Goal: Task Accomplishment & Management: Complete application form

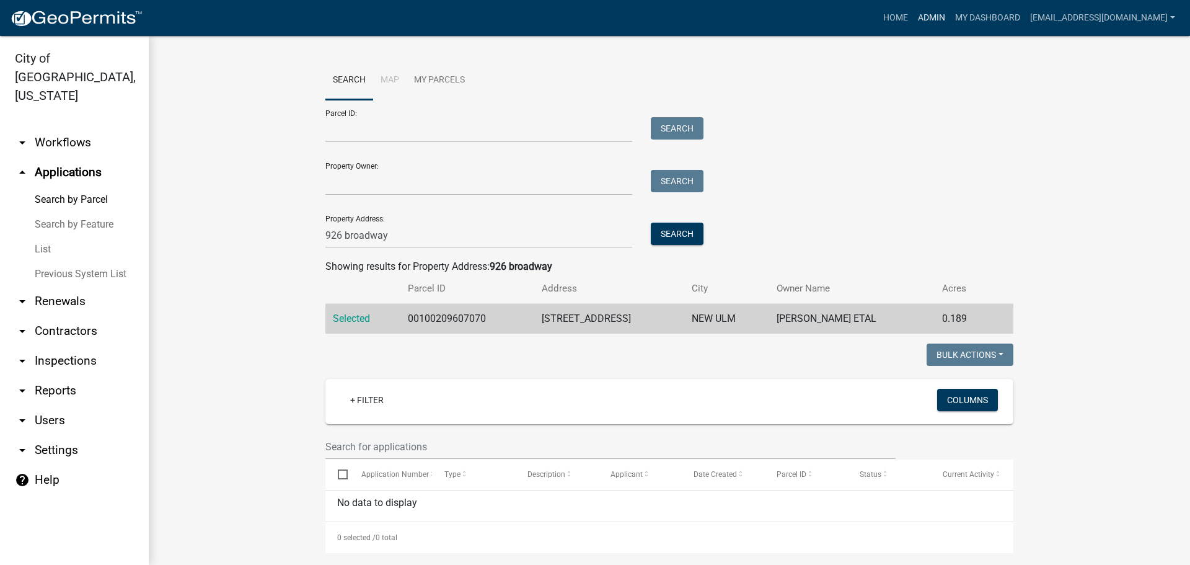
click at [950, 27] on link "Admin" at bounding box center [931, 18] width 37 height 24
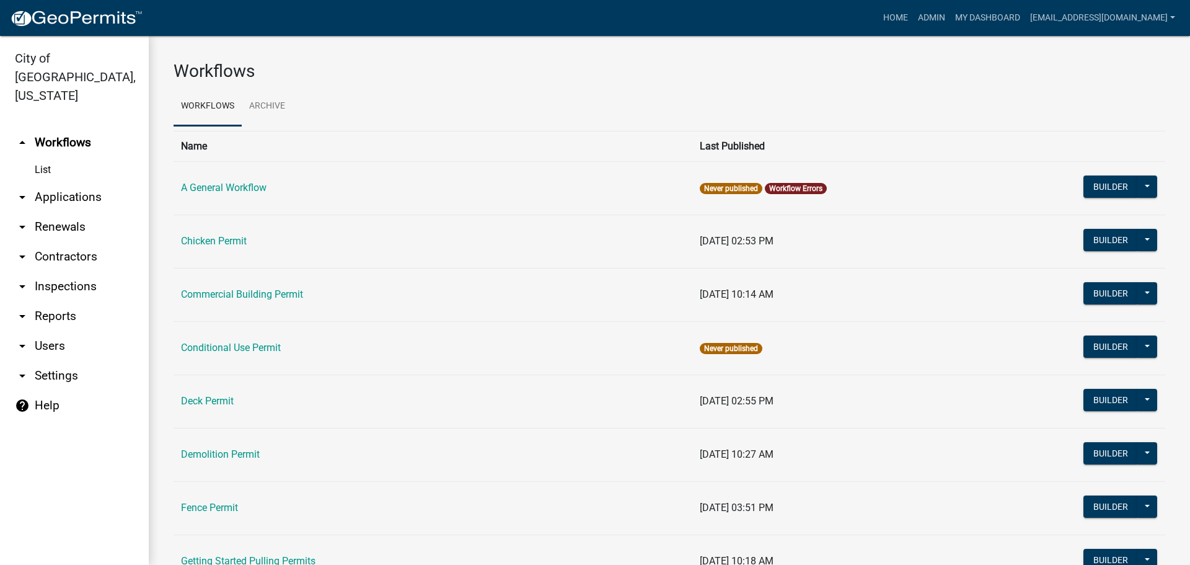
click at [58, 212] on link "arrow_drop_down Renewals" at bounding box center [74, 227] width 149 height 30
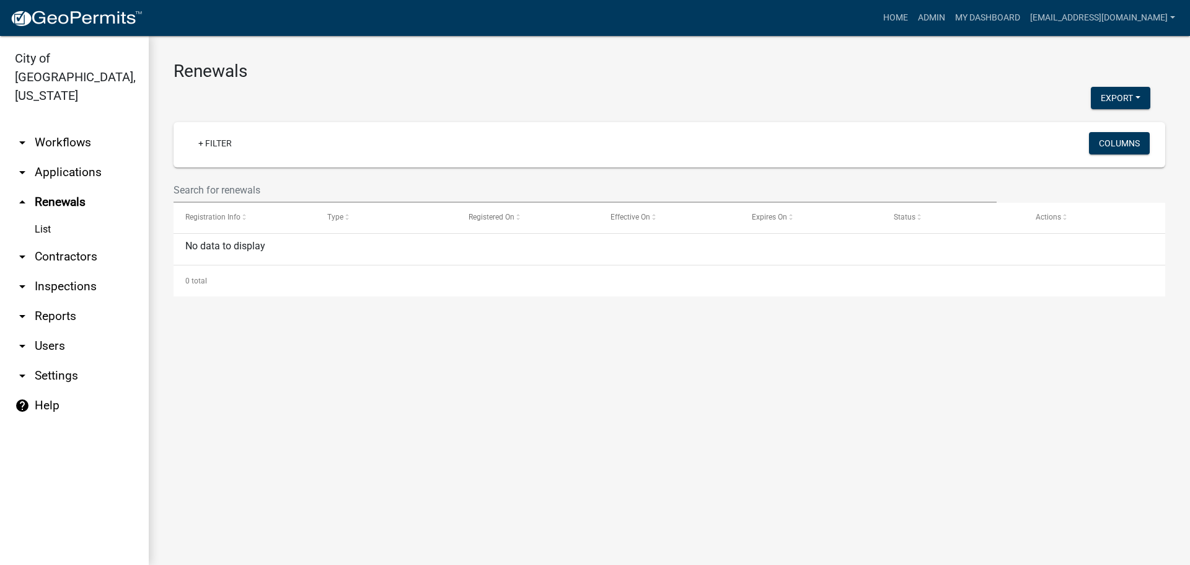
click at [68, 157] on link "arrow_drop_down Applications" at bounding box center [74, 172] width 149 height 30
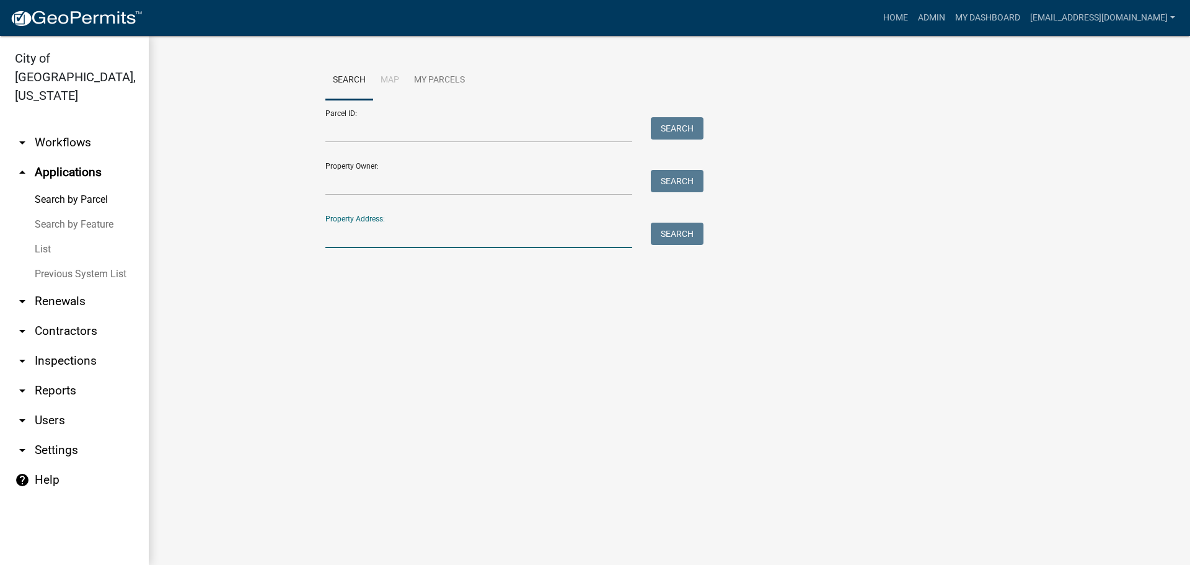
click at [354, 232] on input "Property Address:" at bounding box center [478, 234] width 307 height 25
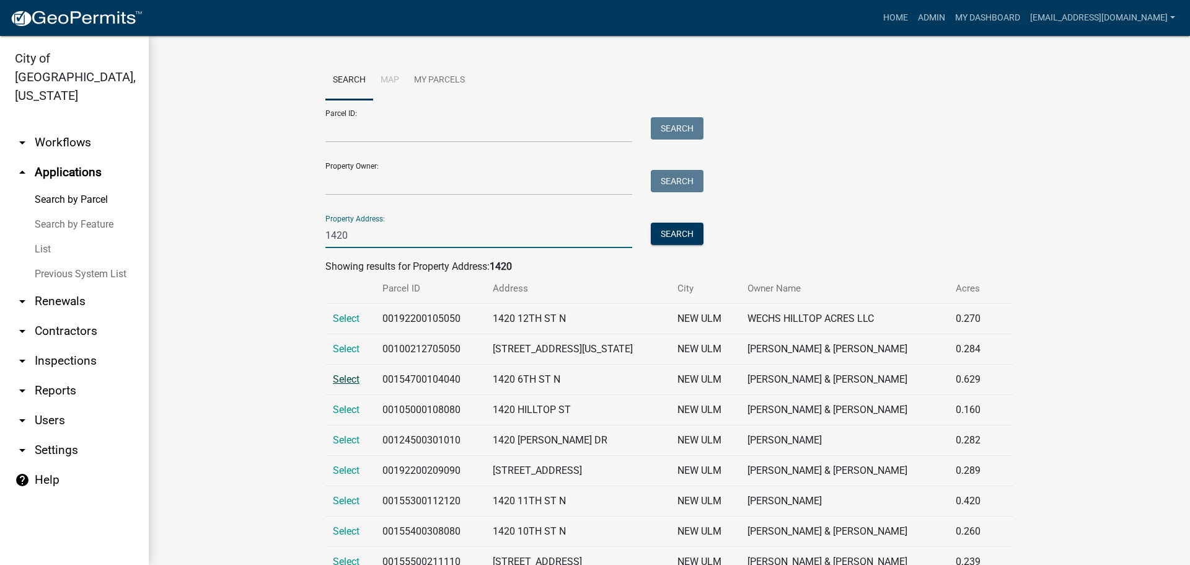
type input "1420"
click at [351, 380] on span "Select" at bounding box center [346, 379] width 27 height 12
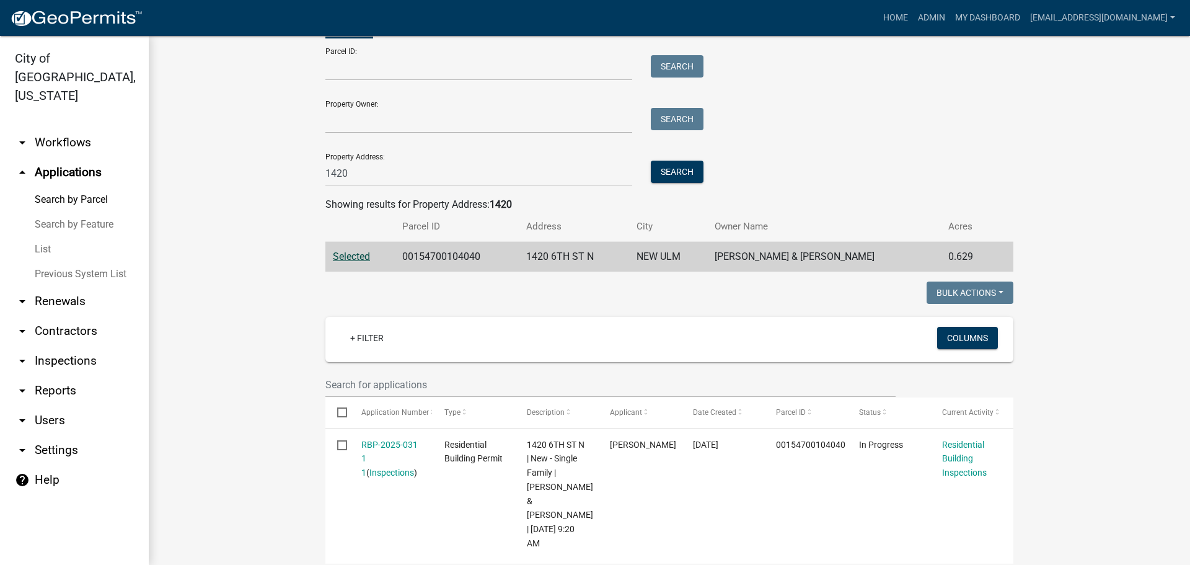
scroll to position [124, 0]
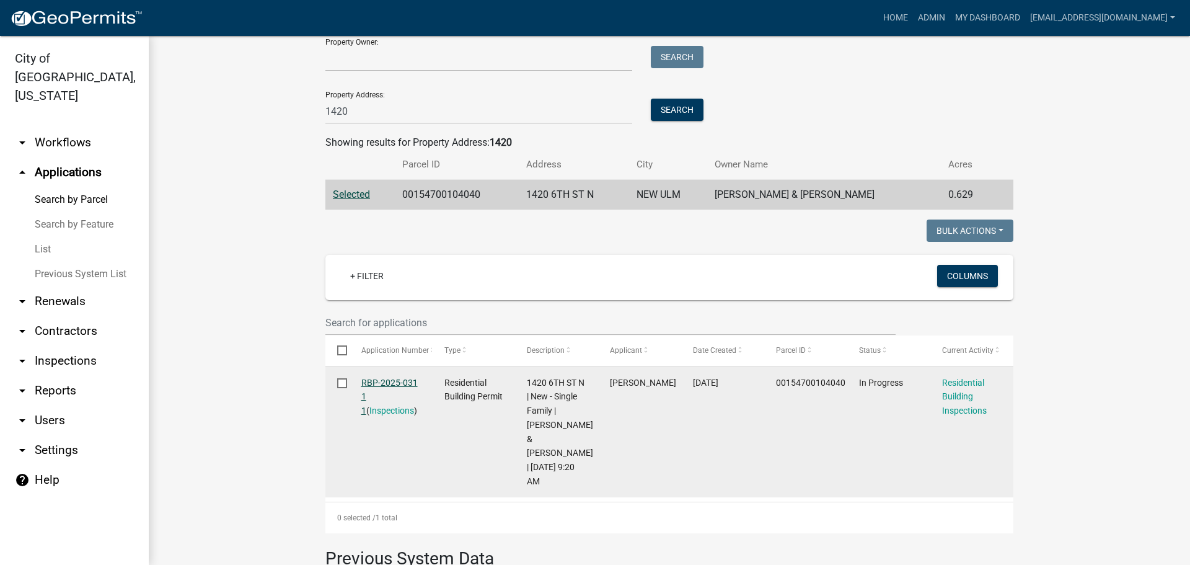
click at [387, 384] on link "RBP-2025-031 1 1" at bounding box center [389, 396] width 56 height 38
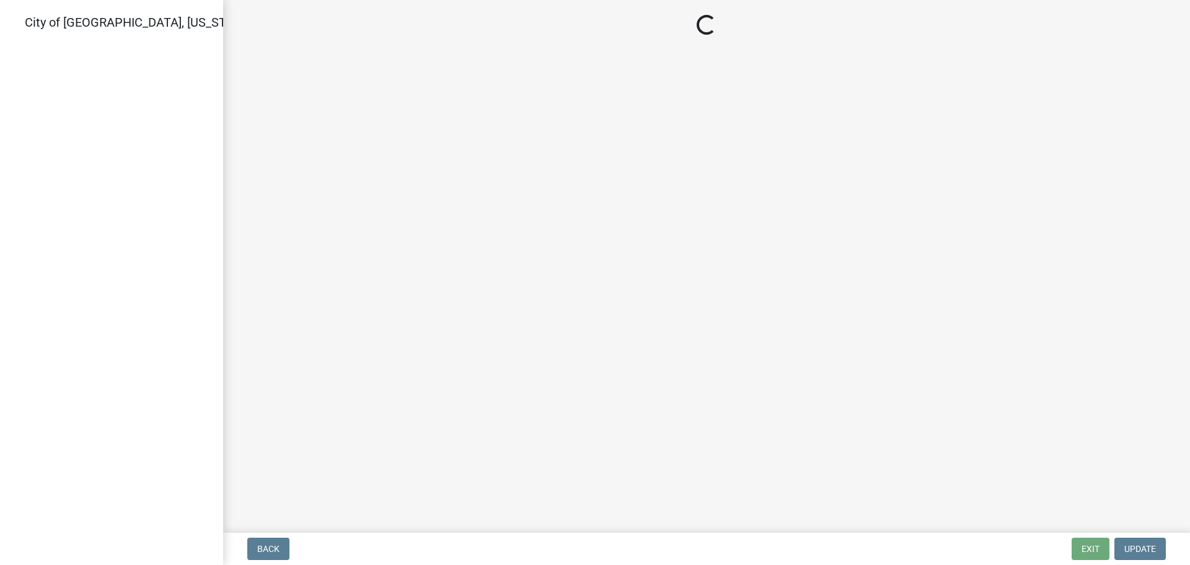
select select "805d55ac-e238-4e04-8f8e-acc067f36c3e"
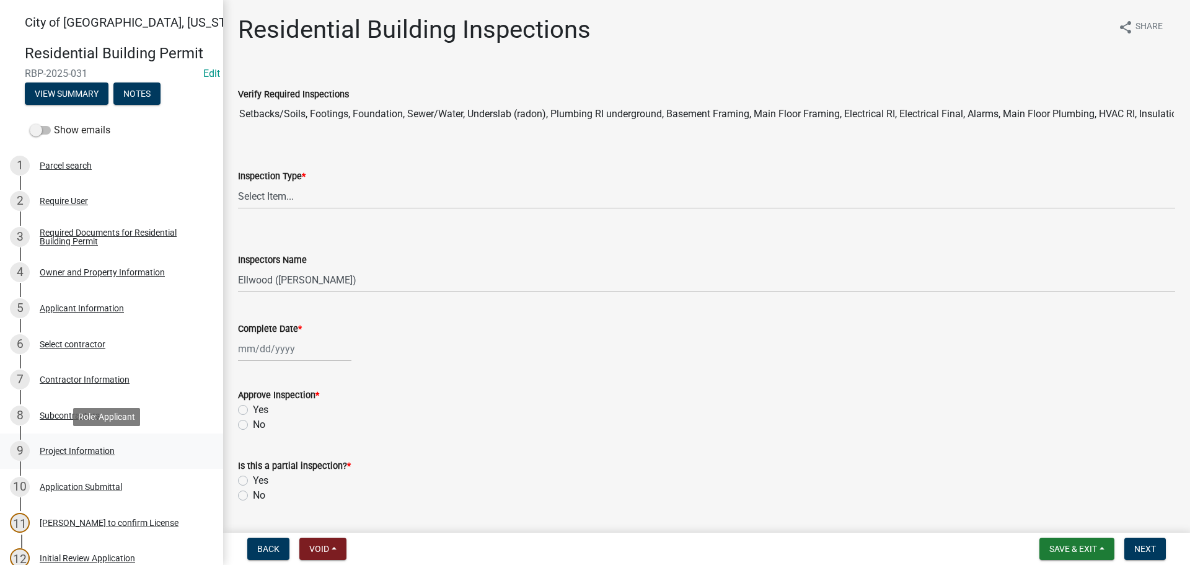
click at [84, 449] on div "Project Information" at bounding box center [77, 450] width 75 height 9
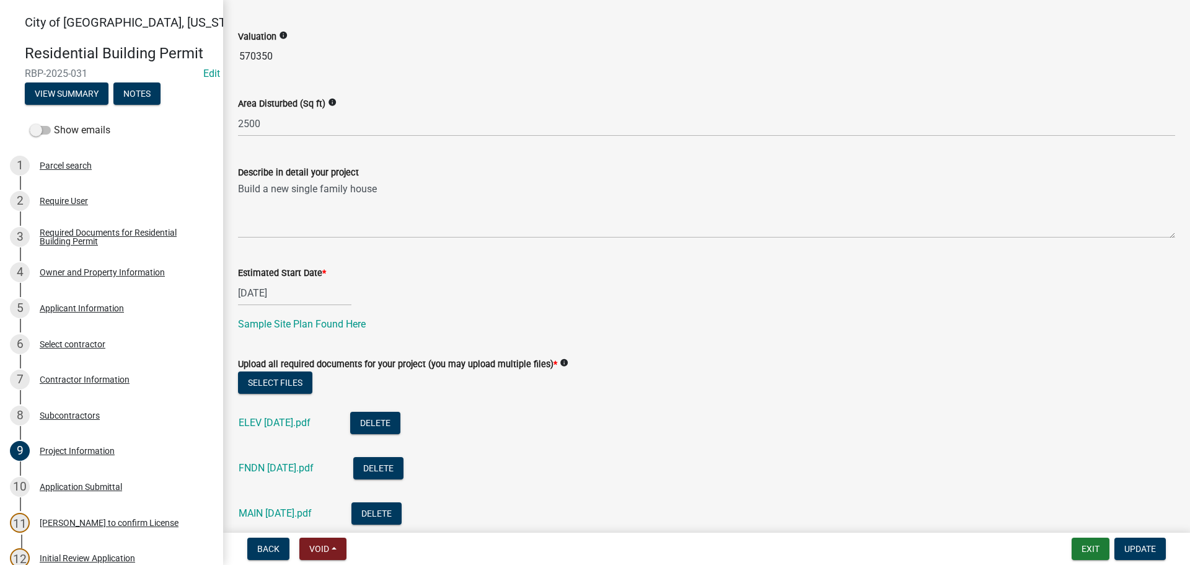
scroll to position [310, 0]
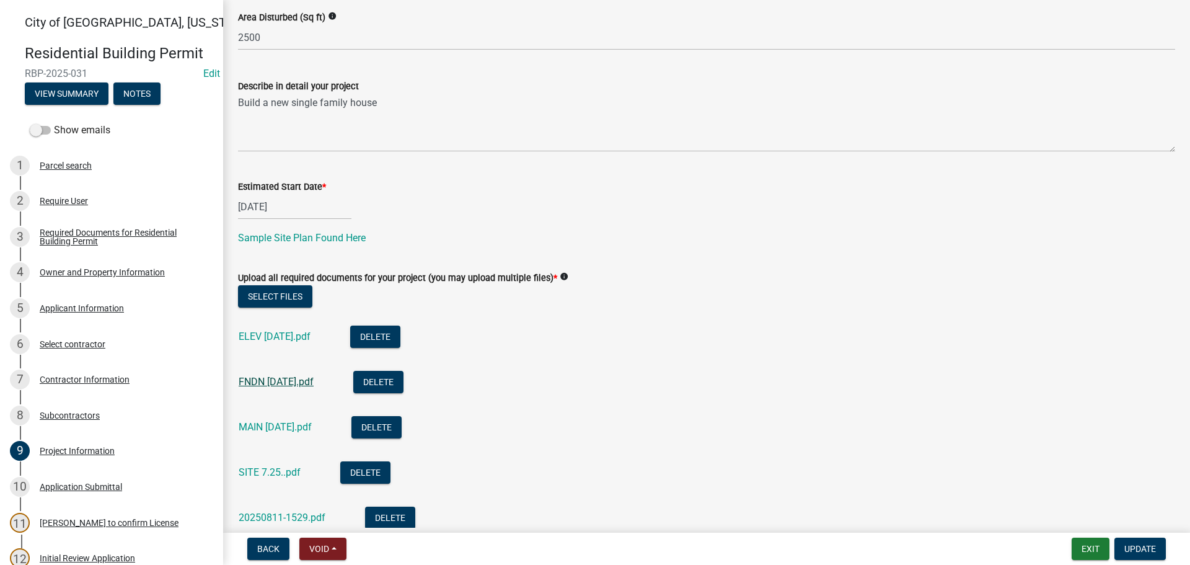
click at [283, 383] on link "FNDN [DATE].pdf" at bounding box center [276, 382] width 75 height 12
click at [275, 472] on link "SITE 7.25..pdf" at bounding box center [270, 472] width 62 height 12
click at [283, 421] on link "MAIN [DATE].pdf" at bounding box center [275, 427] width 73 height 12
click at [275, 520] on link "20250811-1529.pdf" at bounding box center [282, 517] width 87 height 12
click at [285, 333] on link "ELEV [DATE].pdf" at bounding box center [275, 336] width 72 height 12
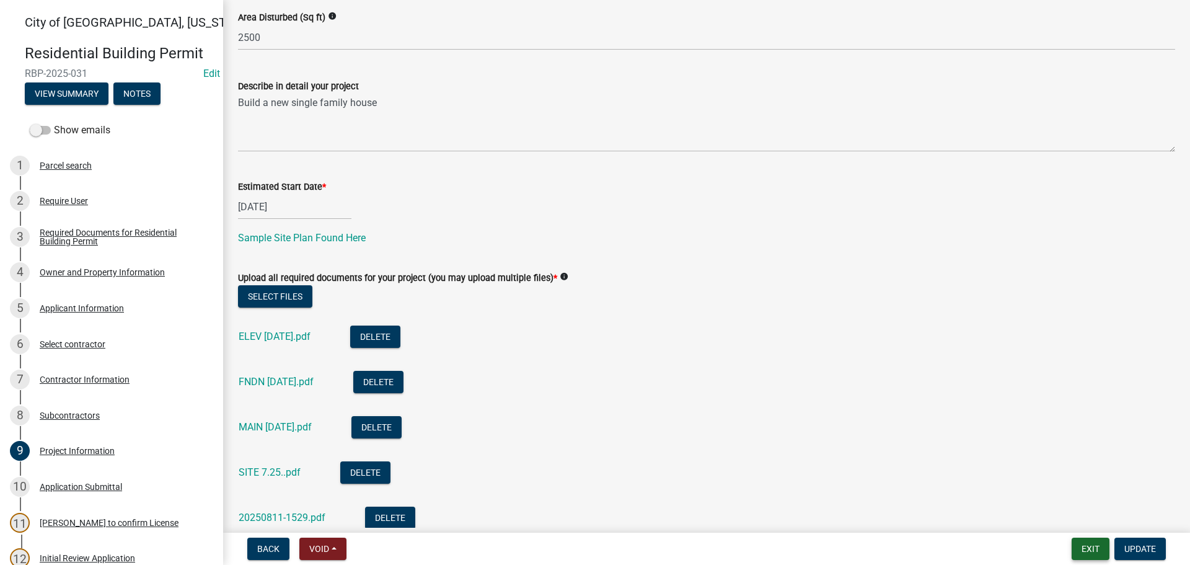
click at [1078, 550] on button "Exit" at bounding box center [1090, 548] width 38 height 22
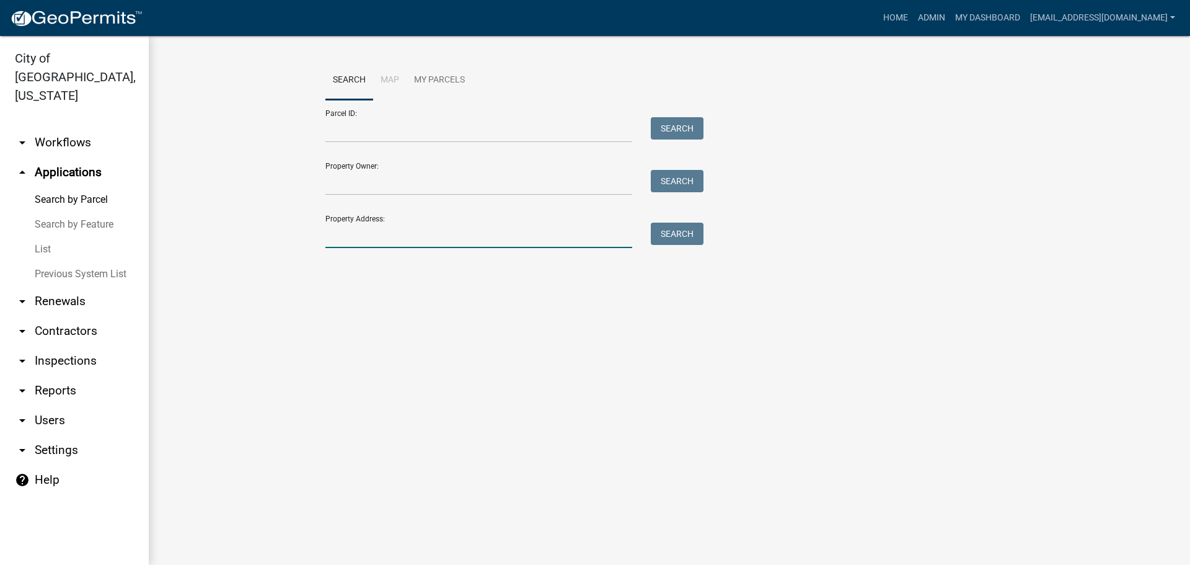
click at [351, 235] on input "Property Address:" at bounding box center [478, 234] width 307 height 25
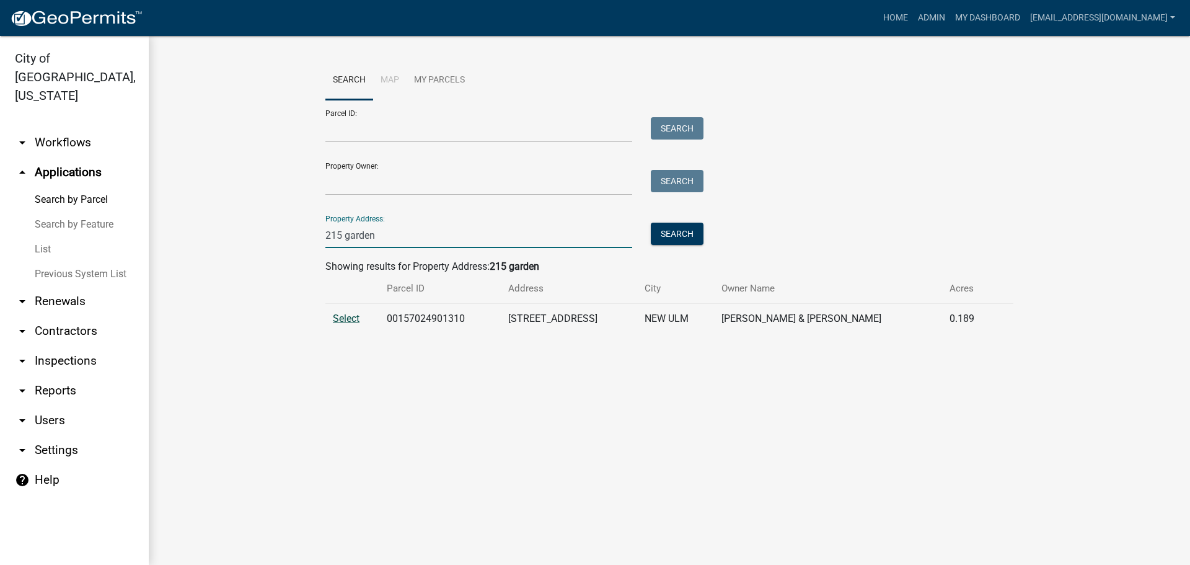
type input "215 garden"
click at [342, 315] on span "Select" at bounding box center [346, 318] width 27 height 12
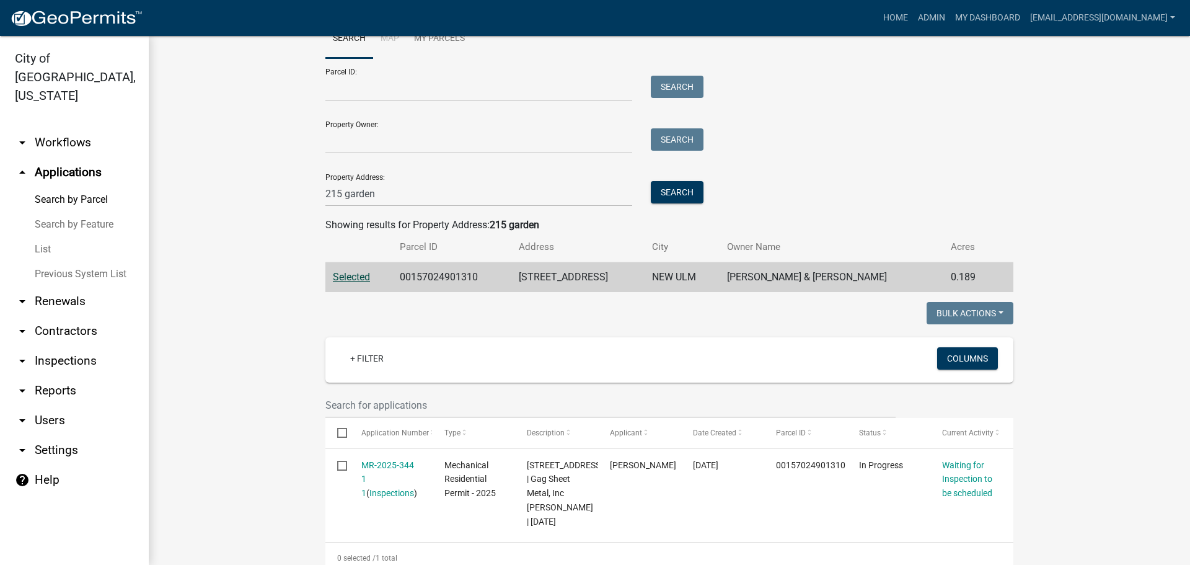
scroll to position [62, 0]
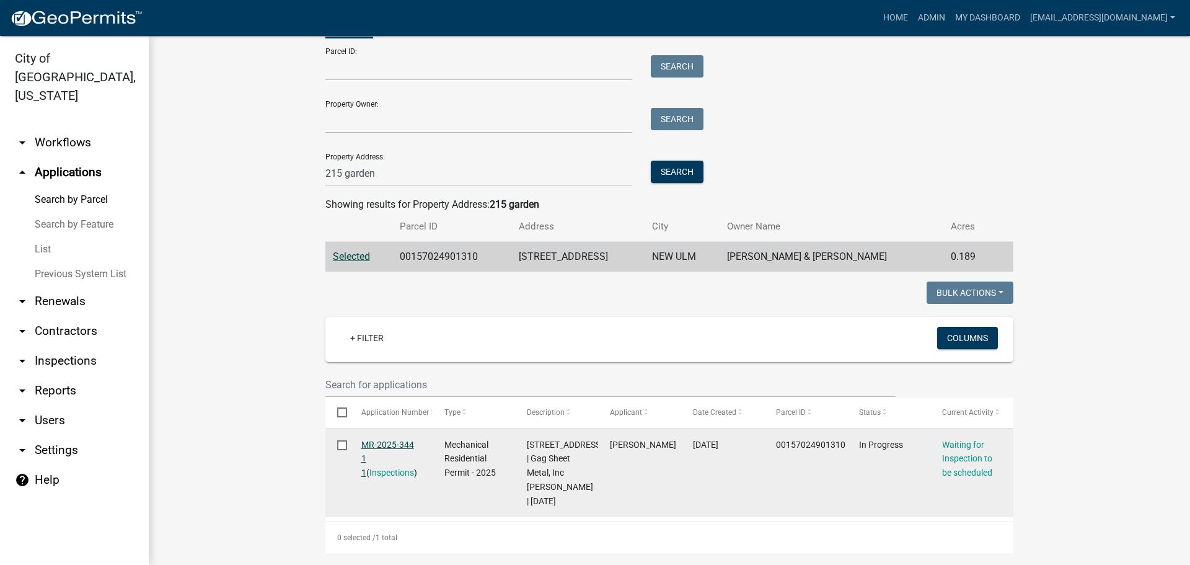
click at [399, 442] on link "MR-2025-344 1 1" at bounding box center [387, 458] width 53 height 38
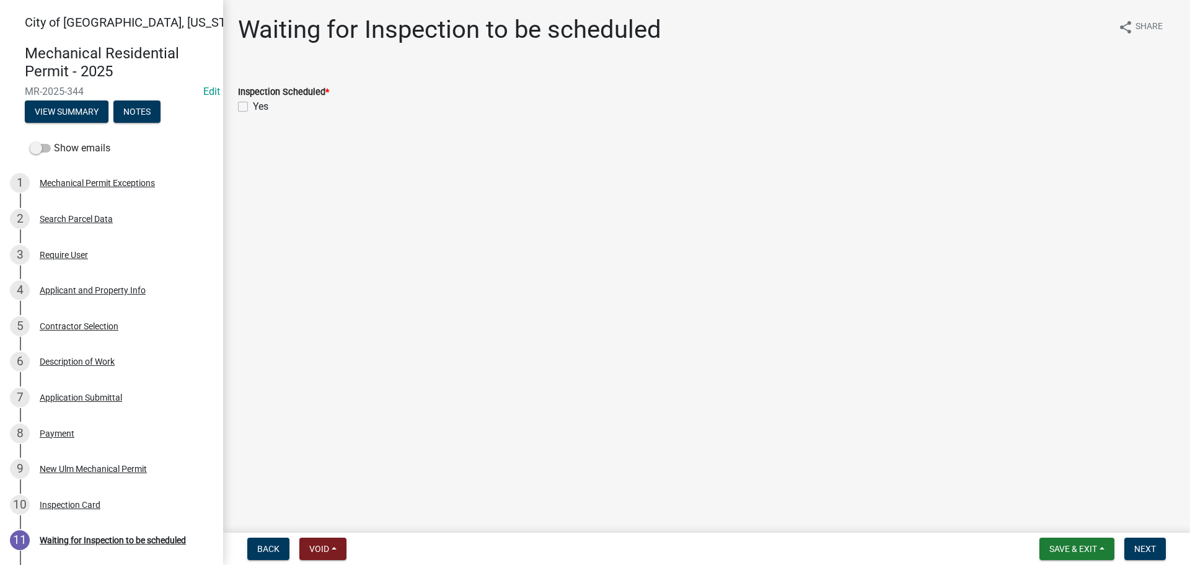
click at [237, 109] on div "Inspection Scheduled * Yes" at bounding box center [707, 91] width 956 height 45
click at [248, 107] on div "Yes" at bounding box center [706, 106] width 937 height 15
click at [253, 109] on label "Yes" at bounding box center [260, 106] width 15 height 15
click at [253, 107] on input "Yes" at bounding box center [257, 103] width 8 height 8
checkbox input "true"
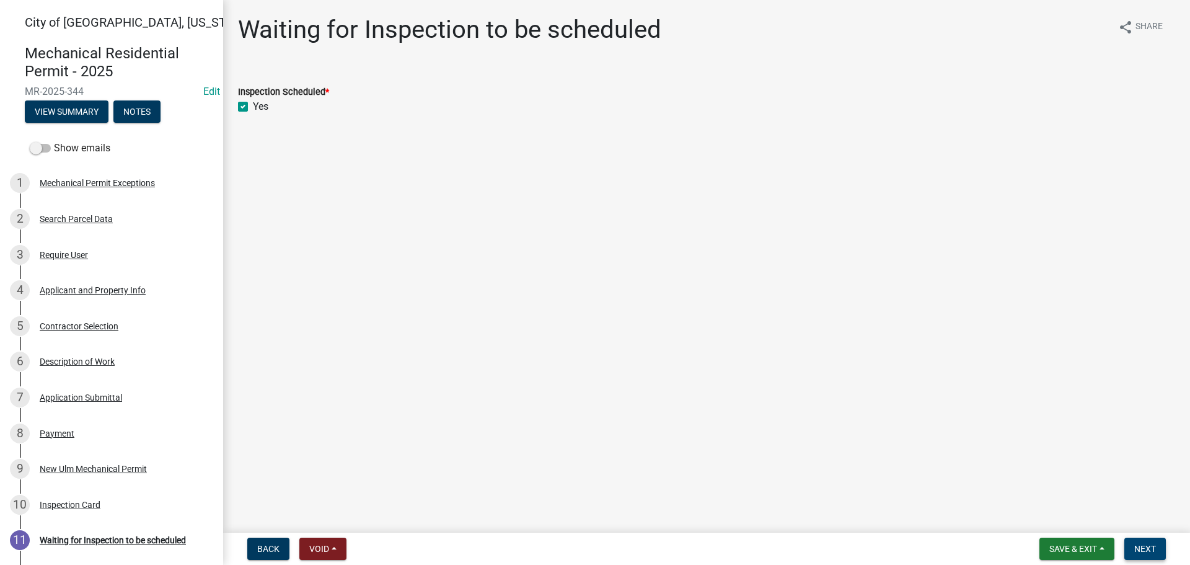
click at [1146, 550] on span "Next" at bounding box center [1145, 548] width 22 height 10
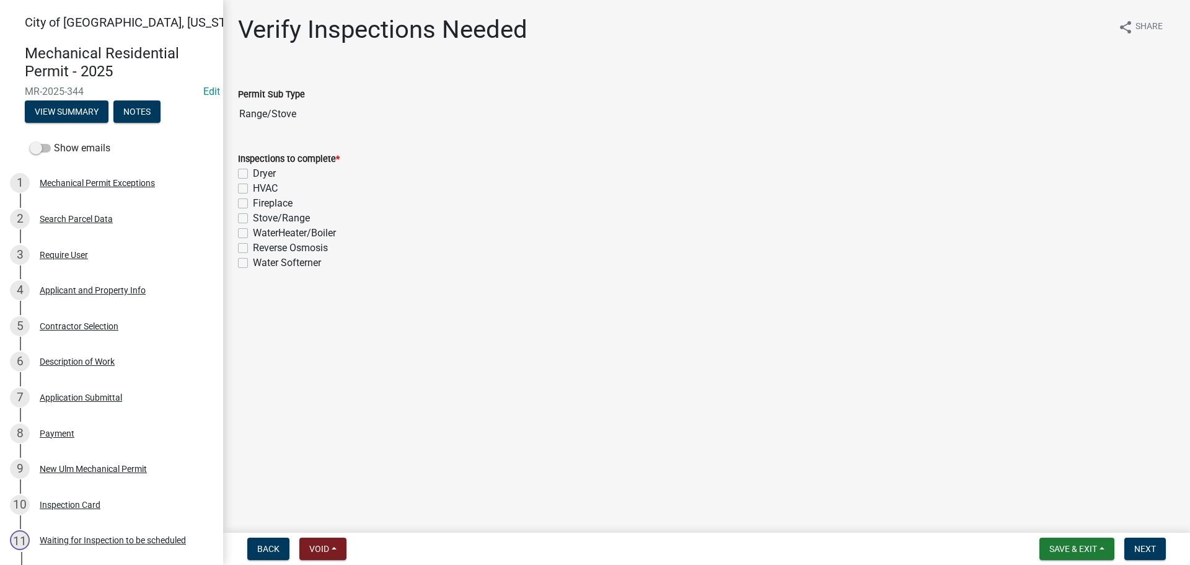
click at [253, 218] on label "Stove/Range" at bounding box center [281, 218] width 57 height 15
click at [253, 218] on input "Stove/Range" at bounding box center [257, 215] width 8 height 8
checkbox input "true"
checkbox input "false"
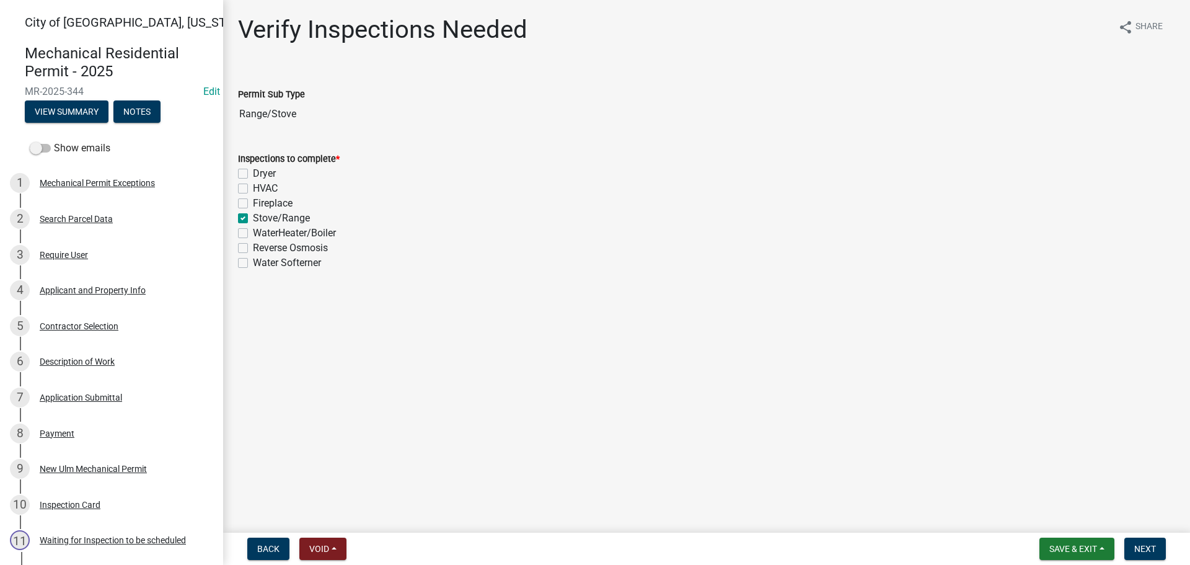
checkbox input "false"
checkbox input "true"
checkbox input "false"
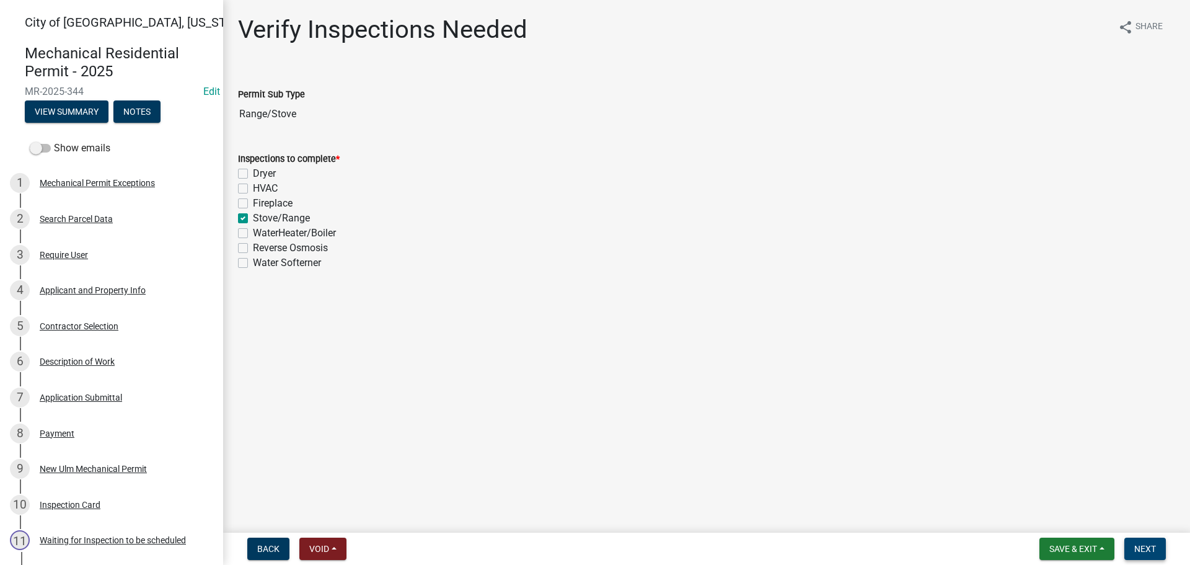
click at [1132, 548] on button "Next" at bounding box center [1145, 548] width 42 height 22
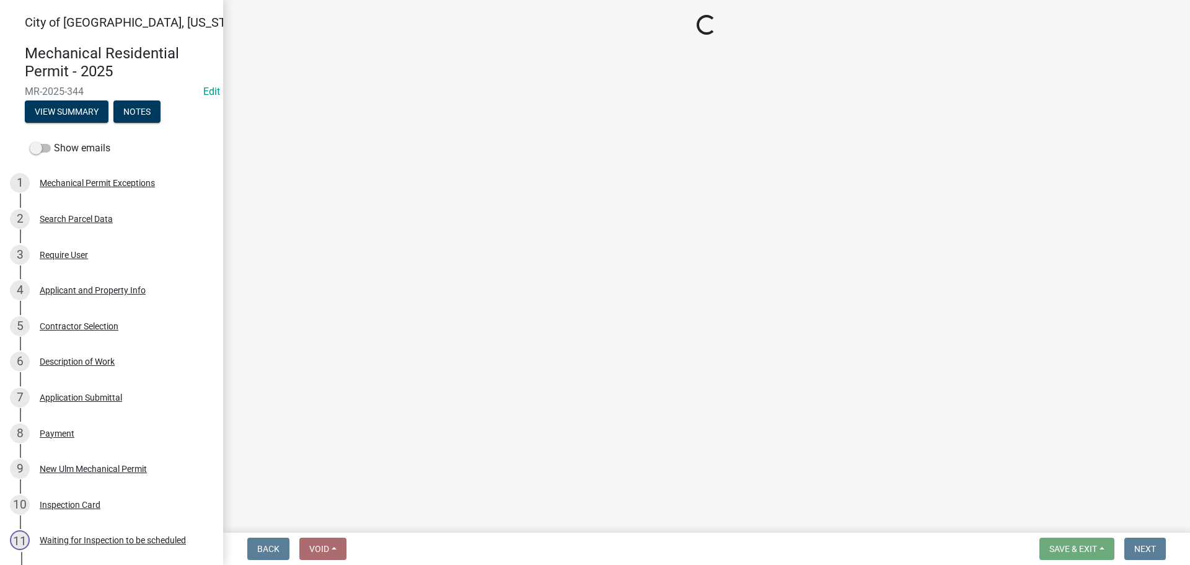
select select "805d55ac-e238-4e04-8f8e-acc067f36c3e"
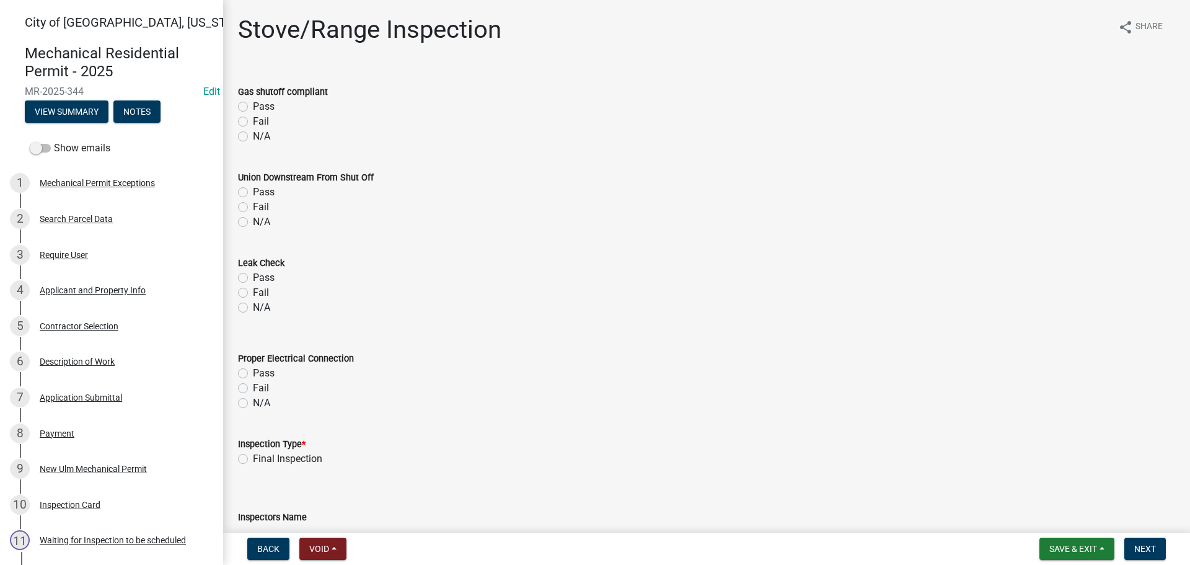
drag, startPoint x: 238, startPoint y: 103, endPoint x: 232, endPoint y: 134, distance: 31.0
click at [253, 104] on label "Pass" at bounding box center [264, 106] width 22 height 15
click at [253, 104] on input "Pass" at bounding box center [257, 103] width 8 height 8
radio input "true"
click at [242, 197] on div "Pass" at bounding box center [706, 192] width 937 height 15
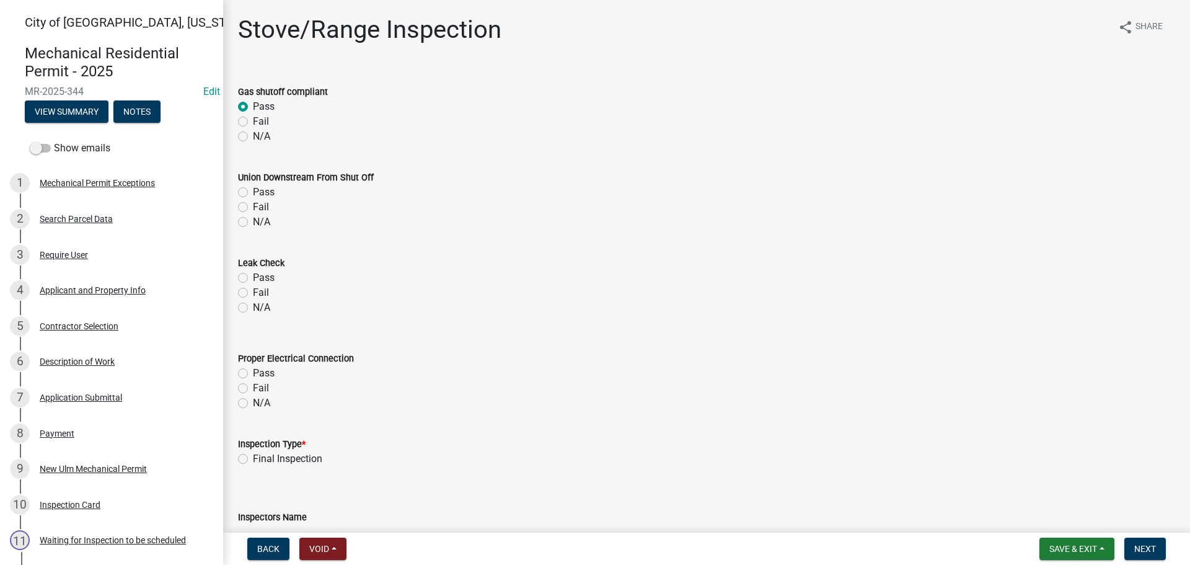
click at [253, 190] on label "Pass" at bounding box center [264, 192] width 22 height 15
click at [253, 190] on input "Pass" at bounding box center [257, 189] width 8 height 8
radio input "true"
click at [253, 277] on label "Pass" at bounding box center [264, 277] width 22 height 15
click at [253, 277] on input "Pass" at bounding box center [257, 274] width 8 height 8
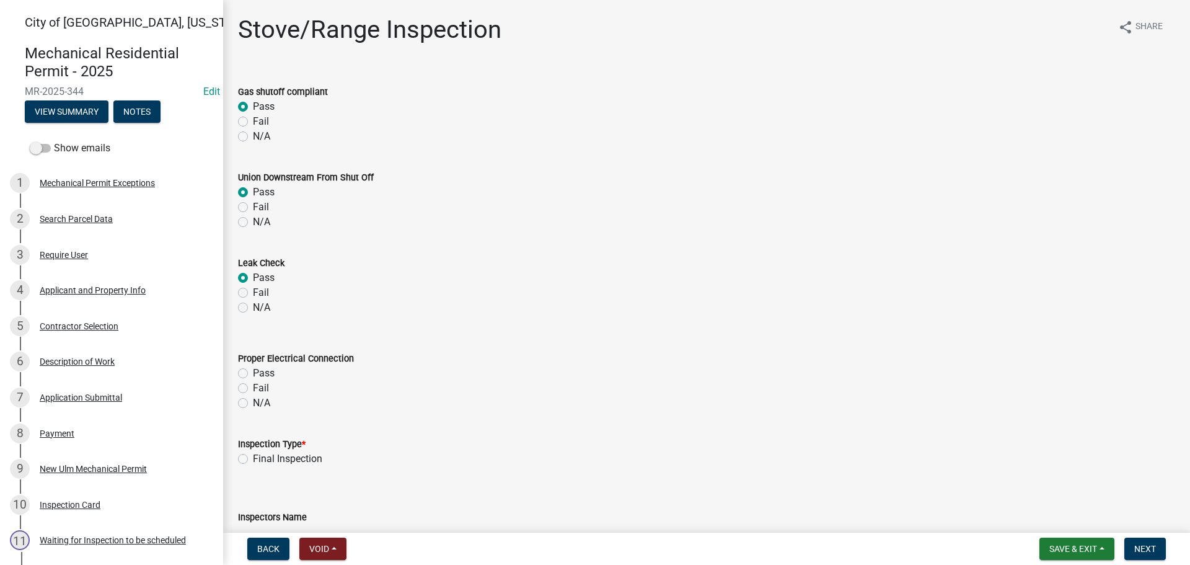
radio input "true"
click at [253, 371] on label "Pass" at bounding box center [264, 373] width 22 height 15
click at [253, 371] on input "Pass" at bounding box center [257, 370] width 8 height 8
radio input "true"
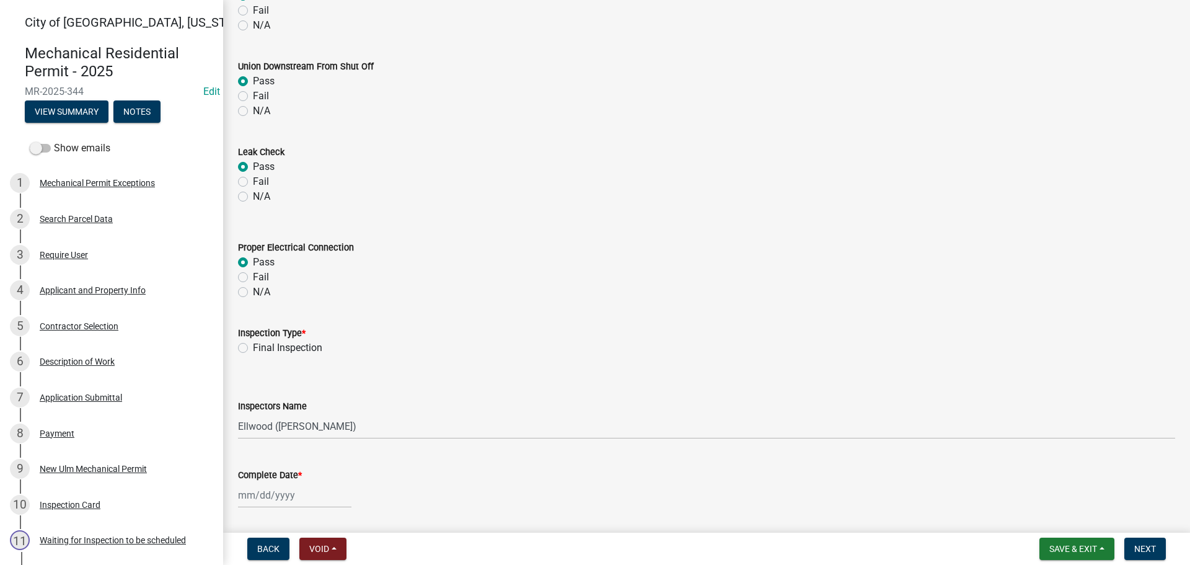
scroll to position [124, 0]
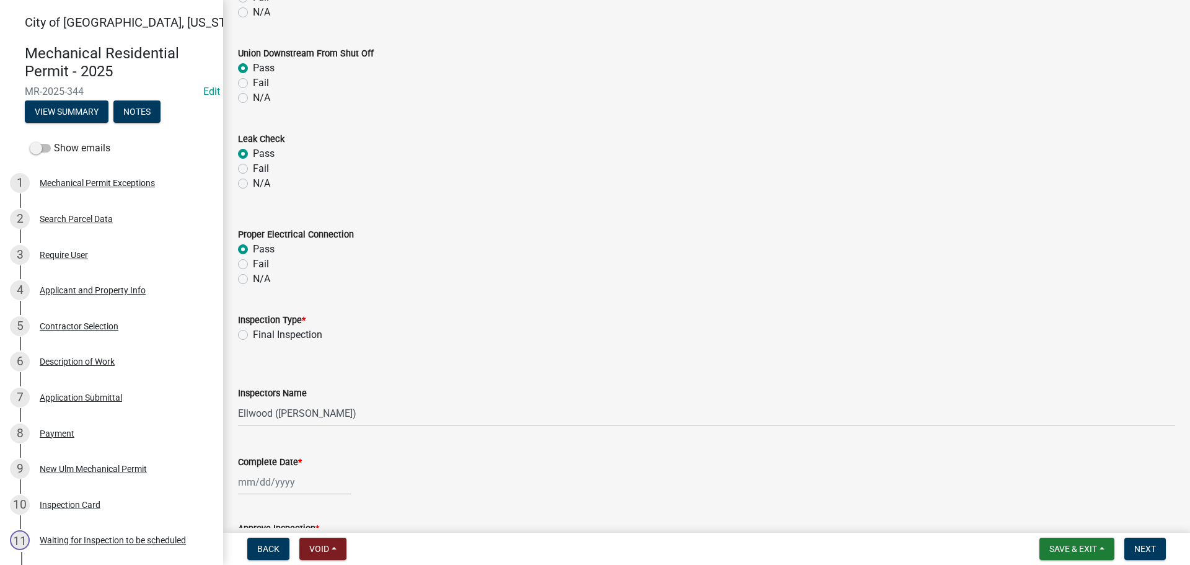
click at [253, 333] on label "Final Inspection" at bounding box center [287, 334] width 69 height 15
click at [253, 333] on input "Final Inspection" at bounding box center [257, 331] width 8 height 8
radio input "true"
click at [308, 419] on select "Select Item... [PERSON_NAME] ([PERSON_NAME] - City of [GEOGRAPHIC_DATA]) [GEOGR…" at bounding box center [706, 412] width 937 height 25
select select "cd72df13-1819-4c17-818e-bd68a66556fb"
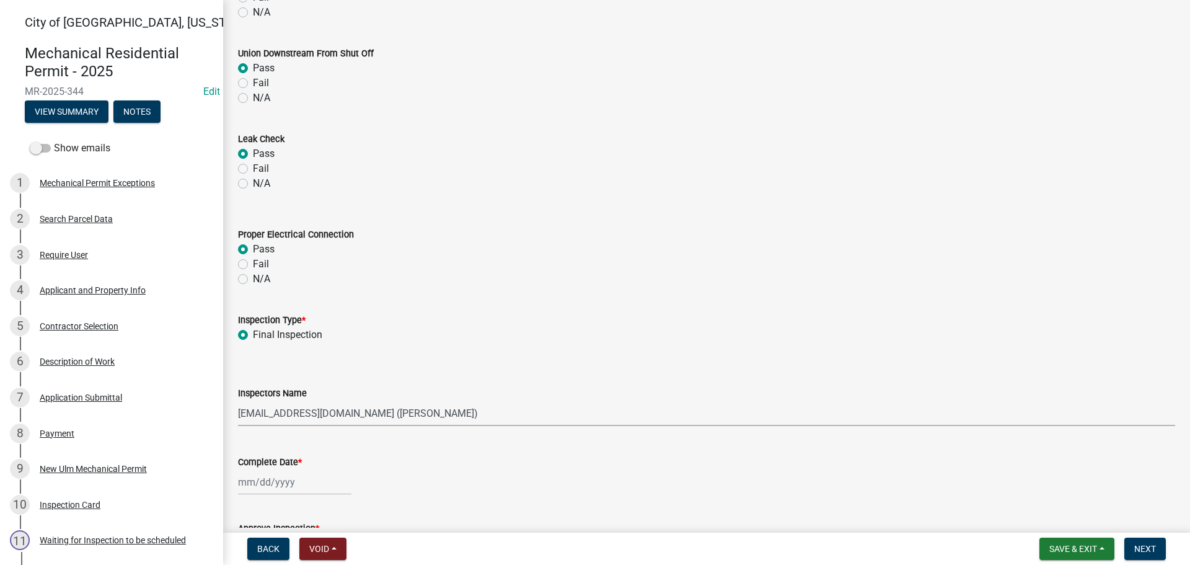
click at [238, 400] on select "Select Item... [PERSON_NAME] ([PERSON_NAME] - City of [GEOGRAPHIC_DATA]) [GEOGR…" at bounding box center [706, 412] width 937 height 25
click at [270, 477] on div at bounding box center [294, 481] width 113 height 25
select select "9"
select select "2025"
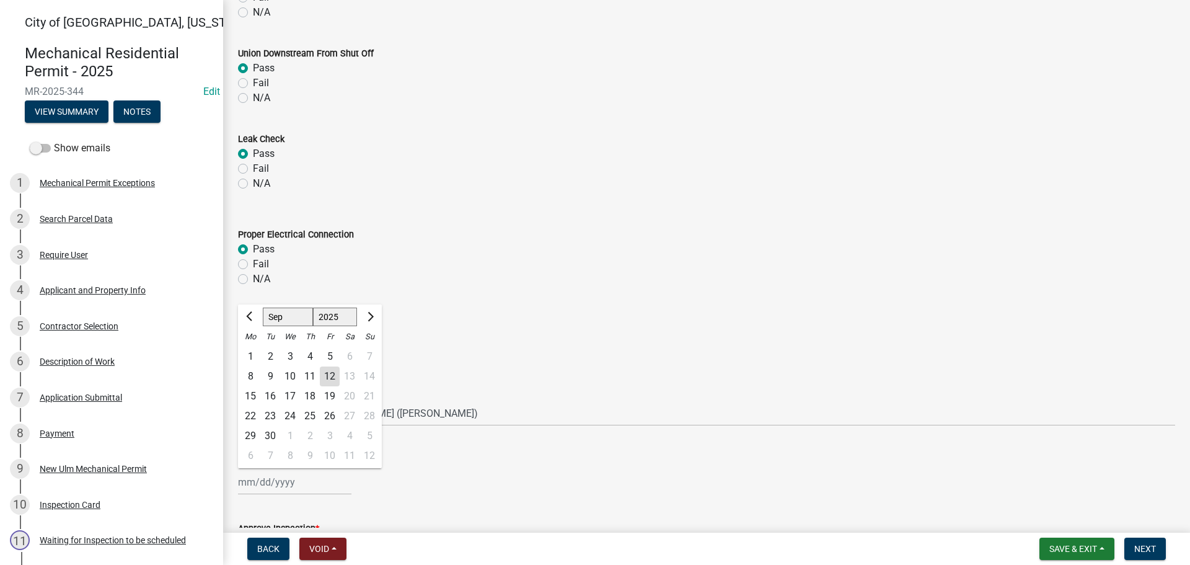
click at [330, 371] on div "12" at bounding box center [330, 376] width 20 height 20
type input "[DATE]"
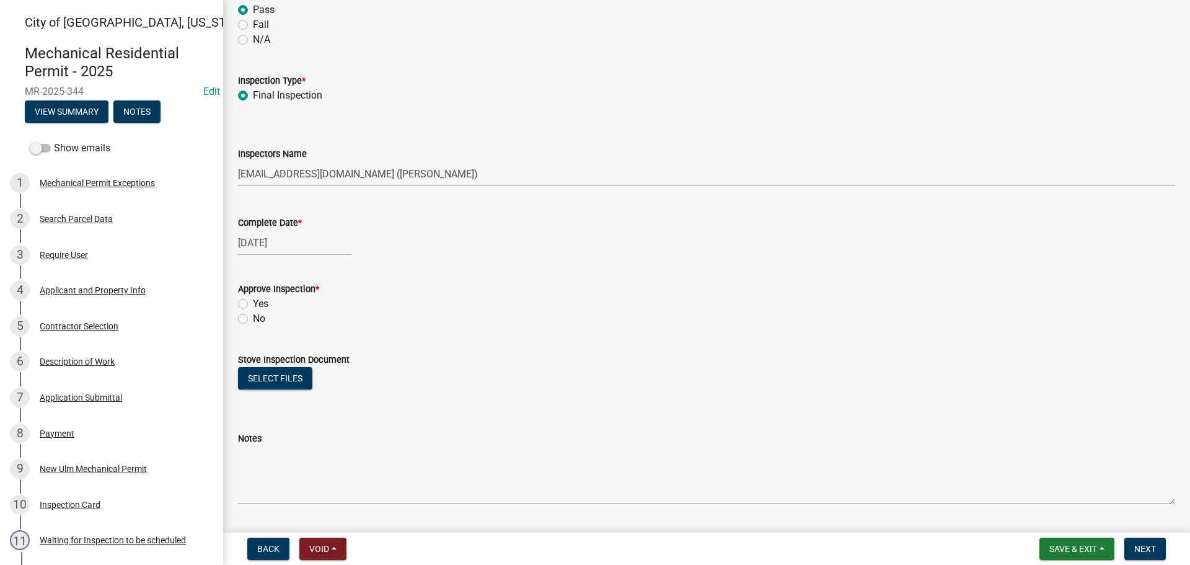
scroll to position [372, 0]
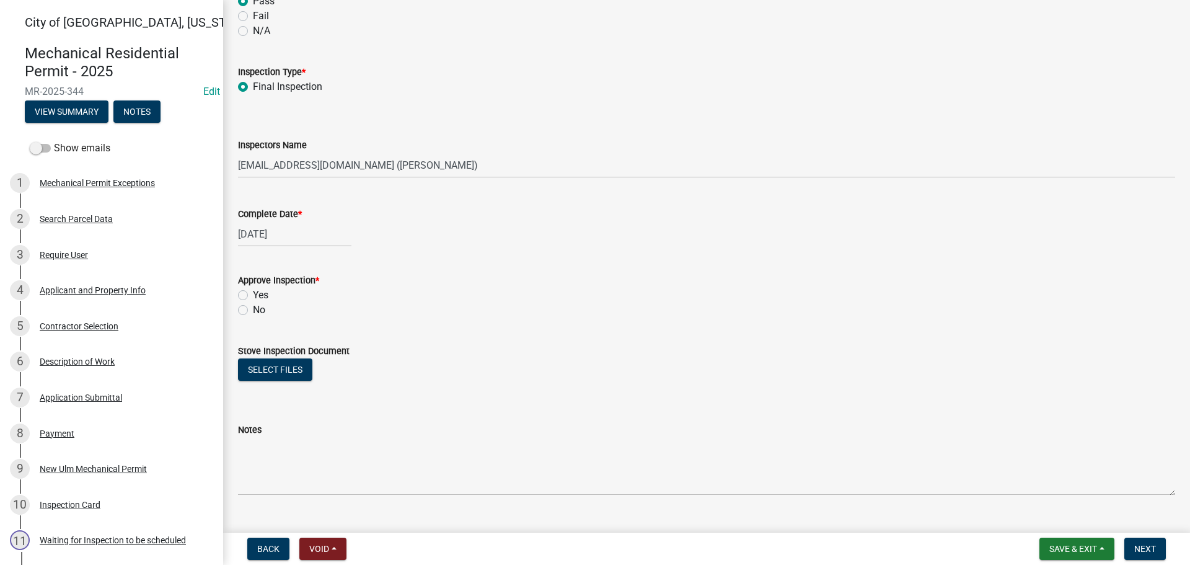
click at [253, 293] on label "Yes" at bounding box center [260, 295] width 15 height 15
click at [253, 293] on input "Yes" at bounding box center [257, 292] width 8 height 8
radio input "true"
click at [1136, 539] on button "Next" at bounding box center [1145, 548] width 42 height 22
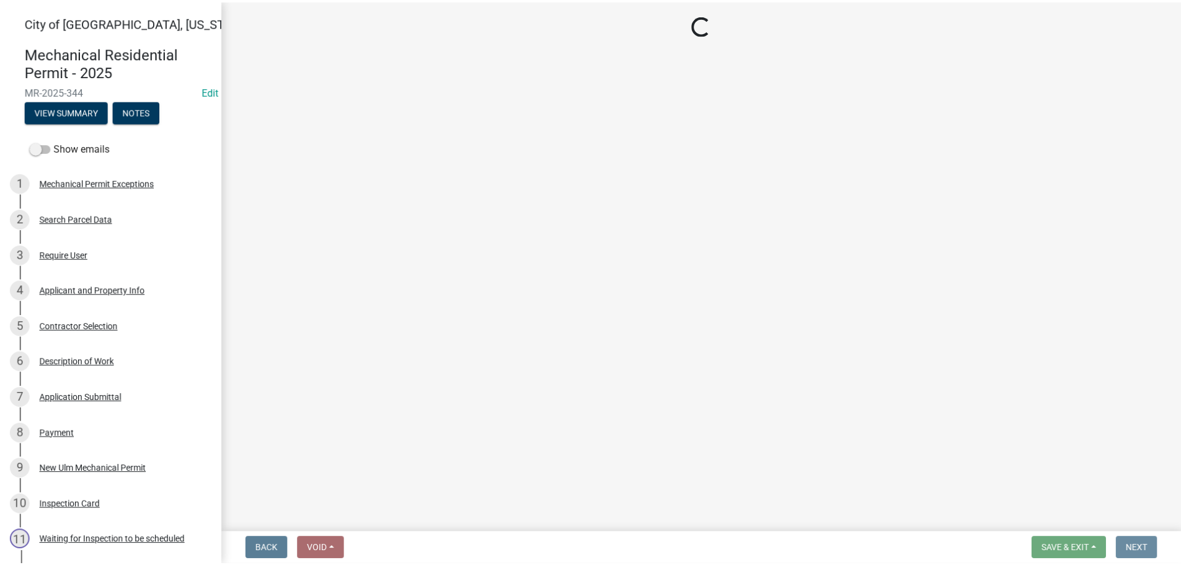
scroll to position [0, 0]
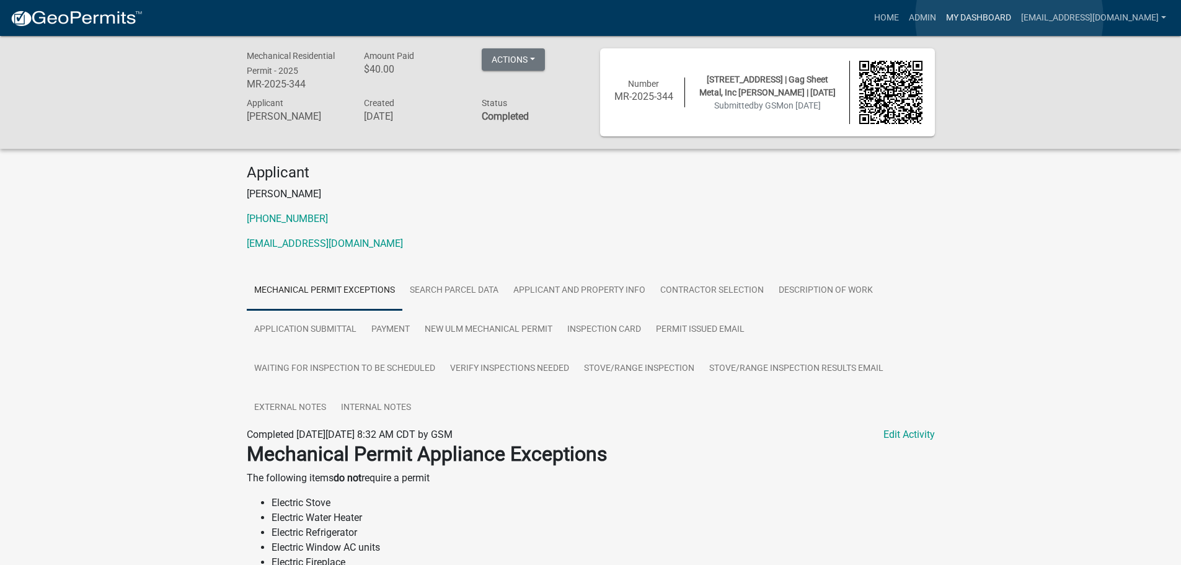
click at [1009, 18] on link "My Dashboard" at bounding box center [978, 18] width 75 height 24
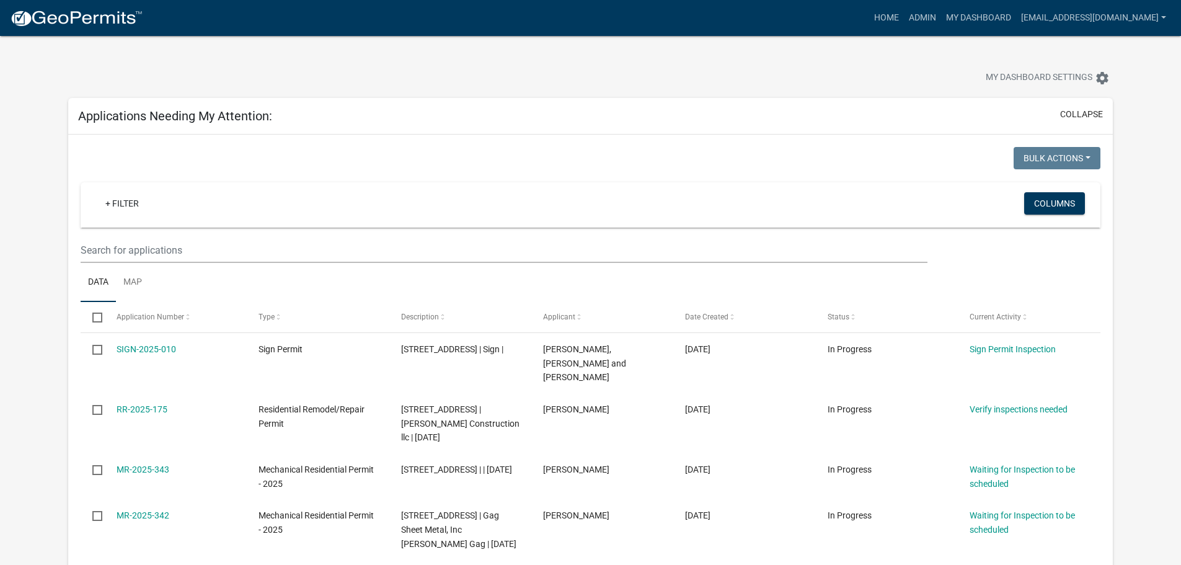
drag, startPoint x: 532, startPoint y: 193, endPoint x: 458, endPoint y: 177, distance: 76.2
click at [460, 175] on div "Bulk Actions Void Expire Lock Withdraw + Filter Columns Data Map Select Applica…" at bounding box center [590, 563] width 1019 height 833
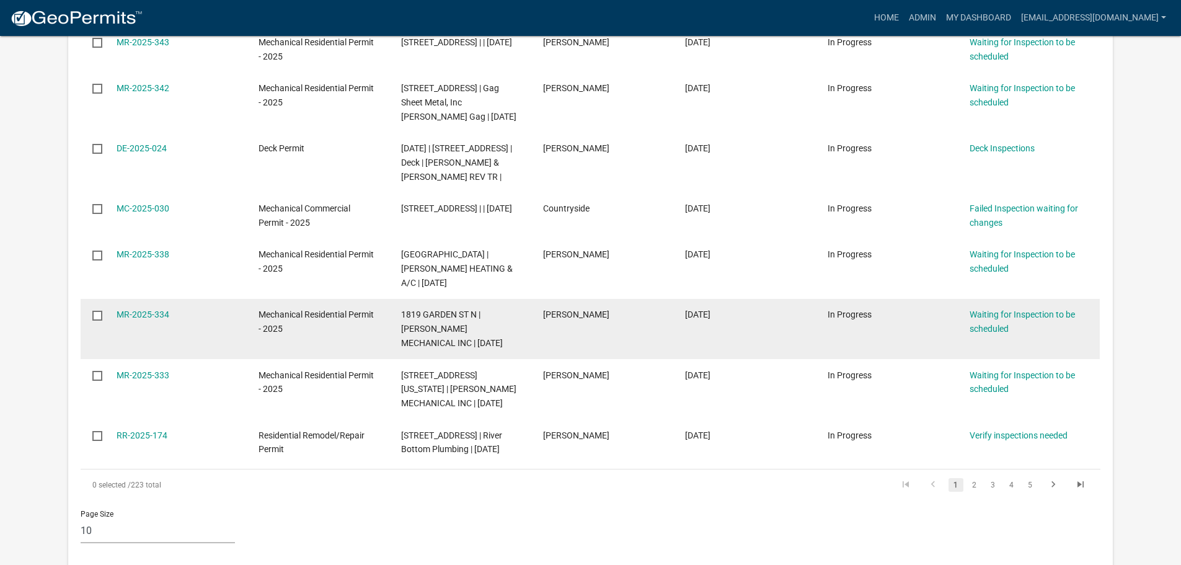
scroll to position [434, 0]
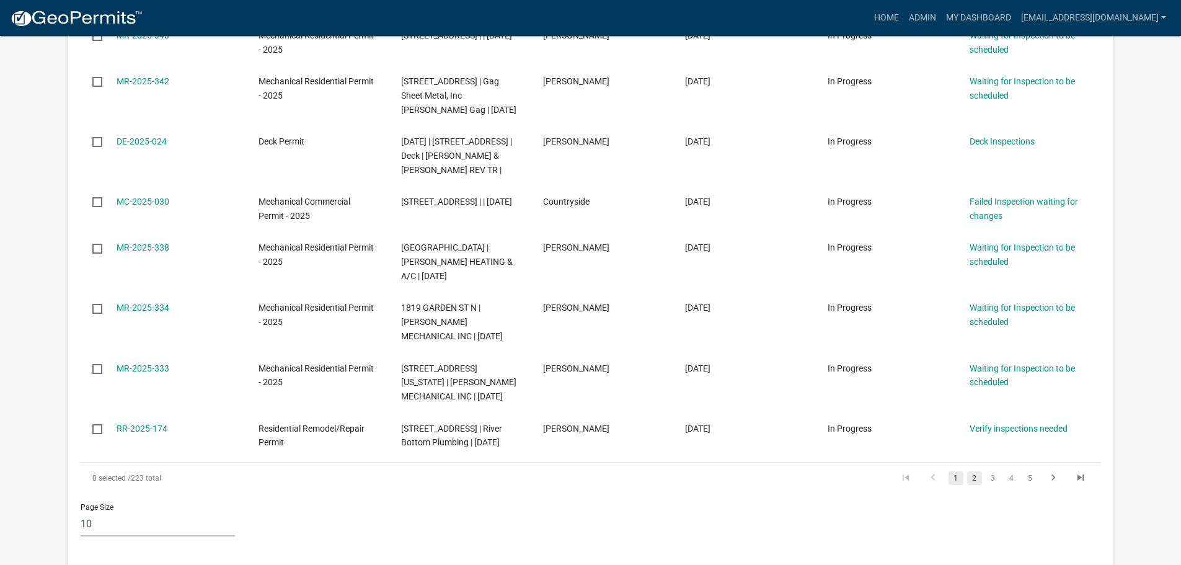
click at [975, 471] on link "2" at bounding box center [974, 478] width 15 height 14
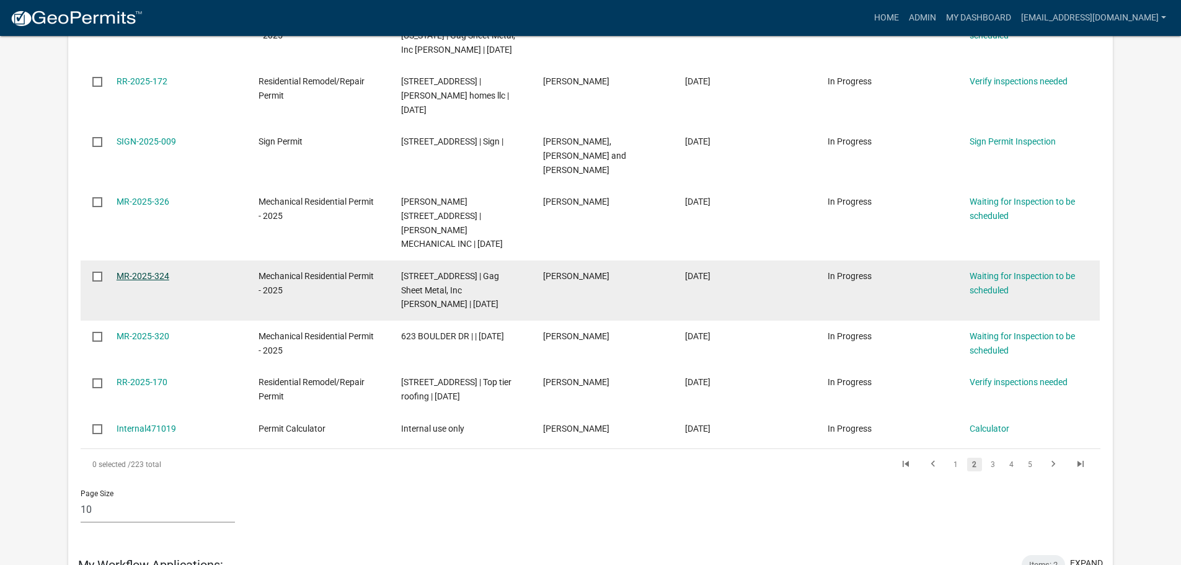
click at [147, 271] on link "MR-2025-324" at bounding box center [143, 276] width 53 height 10
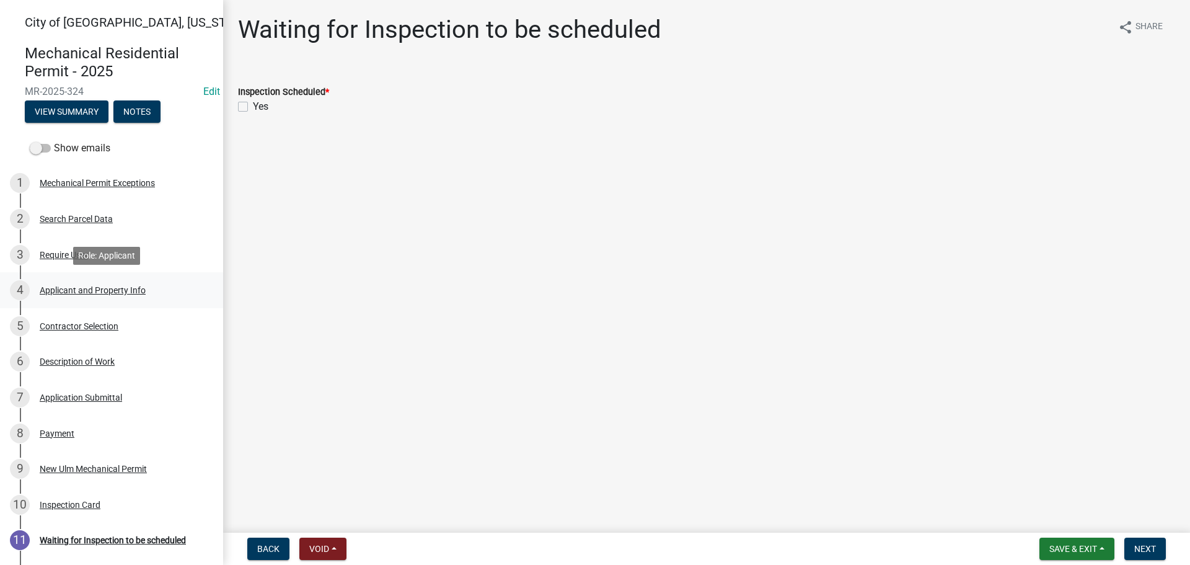
click at [92, 288] on div "Applicant and Property Info" at bounding box center [93, 290] width 106 height 9
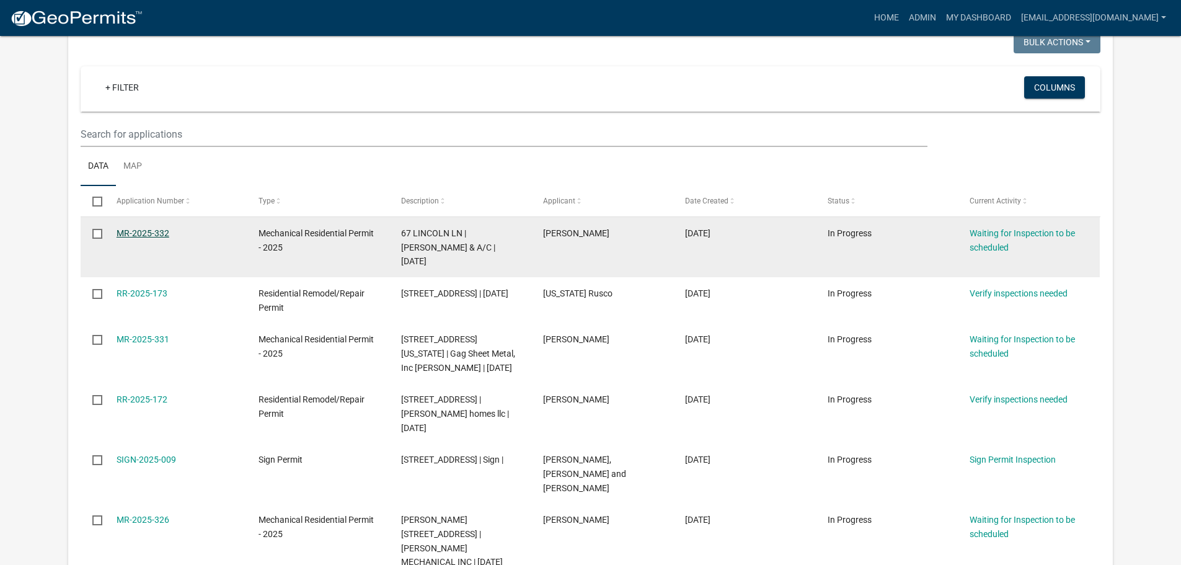
scroll to position [124, 0]
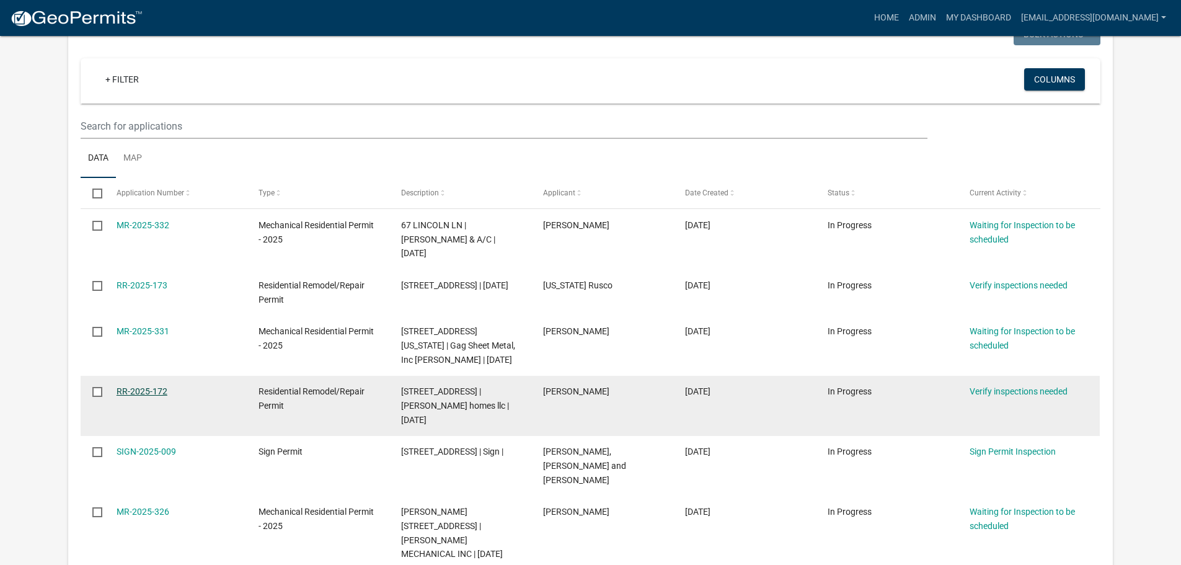
click at [142, 386] on link "RR-2025-172" at bounding box center [142, 391] width 51 height 10
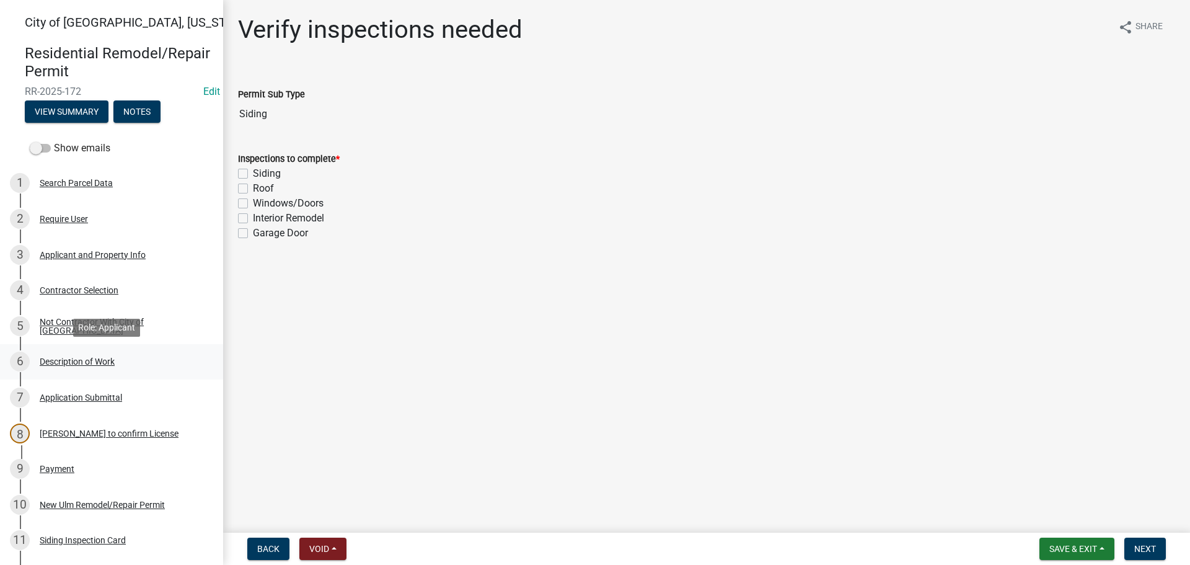
click at [74, 364] on div "Description of Work" at bounding box center [77, 361] width 75 height 9
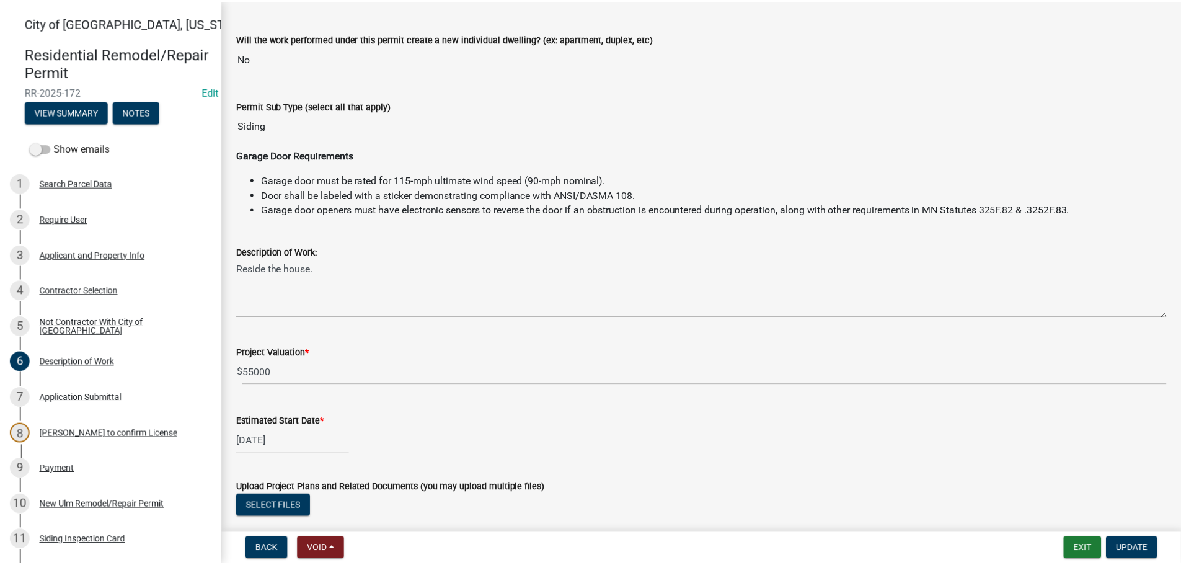
scroll to position [161, 0]
